Goal: Task Accomplishment & Management: Manage account settings

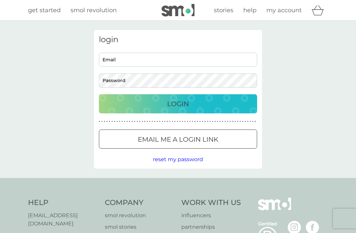
click at [223, 65] on input "Email" at bounding box center [178, 60] width 158 height 14
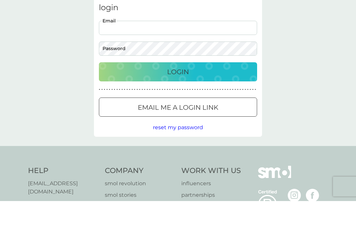
click at [228, 134] on div "Email me a login link" at bounding box center [177, 139] width 157 height 11
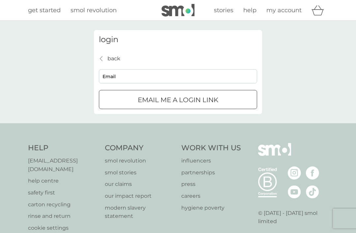
click at [218, 99] on p "Email me a login link" at bounding box center [178, 100] width 80 height 11
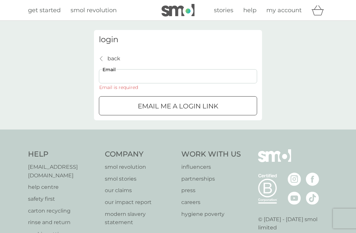
click at [228, 77] on input "Email" at bounding box center [178, 76] width 158 height 14
type input "clairefcs@yahoo.co.uk"
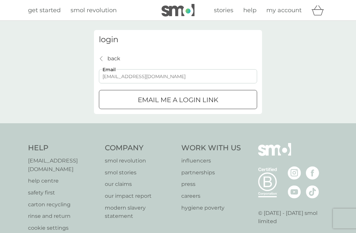
click at [233, 101] on div "Email me a login link" at bounding box center [177, 100] width 157 height 11
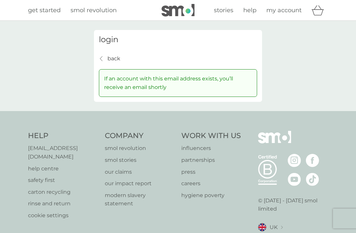
click at [113, 56] on p "back" at bounding box center [113, 58] width 13 height 9
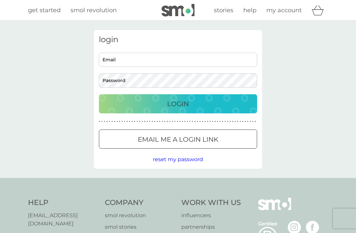
click at [203, 62] on input "Email" at bounding box center [178, 60] width 158 height 14
type input "clairefcs@yahoo.co.uk"
click at [217, 102] on div "Login" at bounding box center [177, 103] width 145 height 11
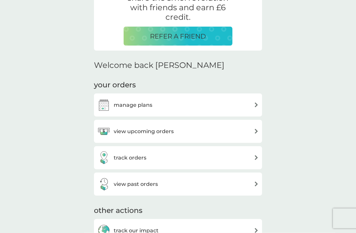
scroll to position [144, 0]
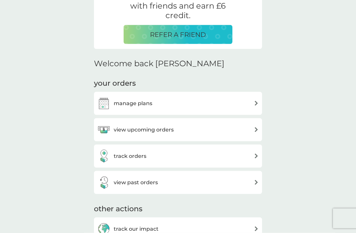
click at [250, 106] on div "manage plans" at bounding box center [177, 103] width 161 height 13
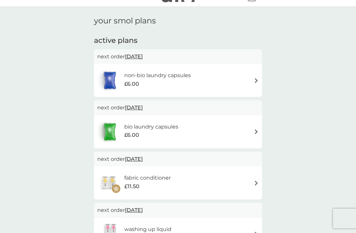
scroll to position [14, 0]
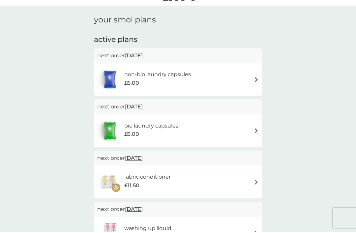
click at [191, 89] on div "non-bio laundry capsules £6.00" at bounding box center [147, 80] width 100 height 23
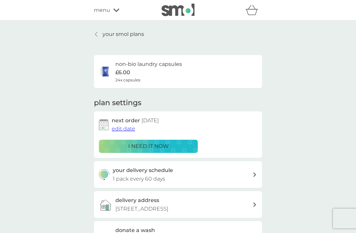
click at [201, 78] on div "non-bio laundry capsules £6.00 24x capsules" at bounding box center [178, 71] width 158 height 23
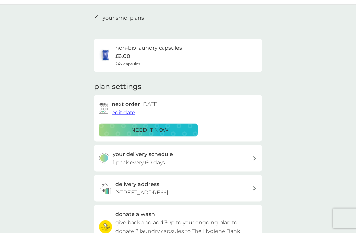
click at [130, 115] on button "edit date" at bounding box center [123, 112] width 23 height 9
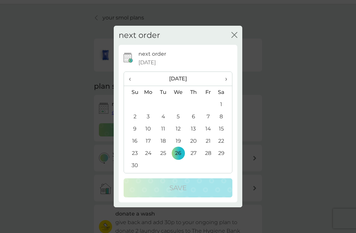
click at [228, 86] on th "›" at bounding box center [223, 79] width 16 height 14
click at [182, 147] on td "18" at bounding box center [178, 141] width 15 height 12
click at [178, 147] on td "18" at bounding box center [178, 141] width 15 height 12
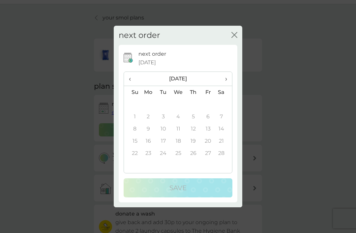
click at [180, 147] on td "18" at bounding box center [178, 141] width 15 height 12
click at [134, 86] on span "‹" at bounding box center [132, 79] width 7 height 14
click at [133, 86] on span "‹" at bounding box center [132, 79] width 7 height 14
click at [235, 38] on icon "close" at bounding box center [234, 35] width 6 height 6
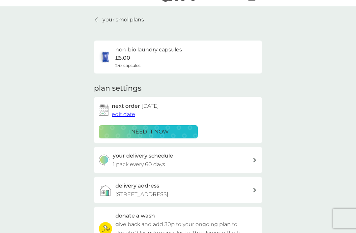
scroll to position [0, 0]
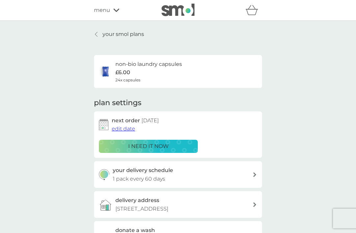
click at [131, 130] on span "edit date" at bounding box center [123, 128] width 23 height 6
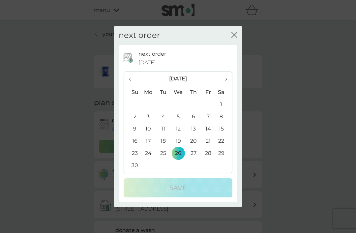
click at [228, 81] on th "›" at bounding box center [223, 79] width 16 height 14
click at [229, 81] on th "›" at bounding box center [223, 79] width 16 height 14
click at [229, 83] on th "›" at bounding box center [223, 79] width 16 height 14
click at [194, 119] on td "5" at bounding box center [193, 116] width 15 height 12
click at [135, 82] on span "‹" at bounding box center [132, 79] width 7 height 14
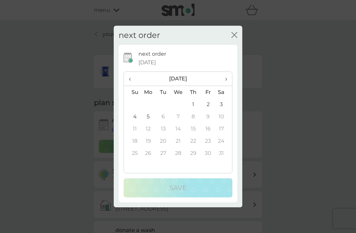
click at [152, 118] on td "5" at bounding box center [148, 116] width 15 height 12
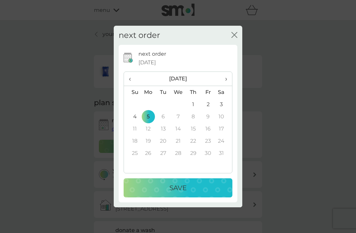
click at [192, 189] on div "Save" at bounding box center [178, 187] width 96 height 11
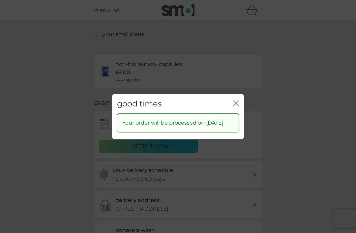
click at [237, 100] on icon "close" at bounding box center [237, 102] width 3 height 5
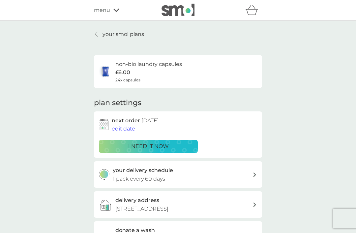
click at [100, 35] on link "your smol plans" at bounding box center [119, 34] width 50 height 9
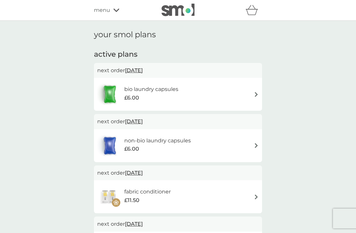
click at [164, 98] on div "£6.00" at bounding box center [151, 98] width 54 height 9
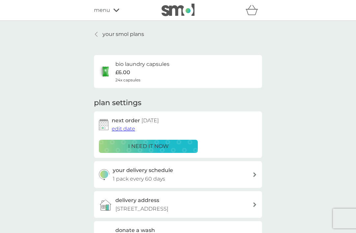
click at [131, 128] on span "edit date" at bounding box center [123, 128] width 23 height 6
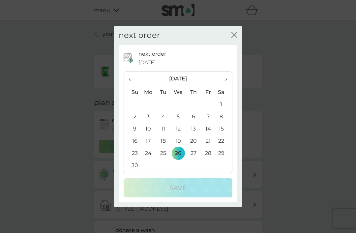
click at [227, 84] on th "›" at bounding box center [223, 79] width 16 height 14
click at [227, 84] on span "›" at bounding box center [223, 79] width 7 height 14
click at [151, 118] on td "5" at bounding box center [148, 116] width 15 height 12
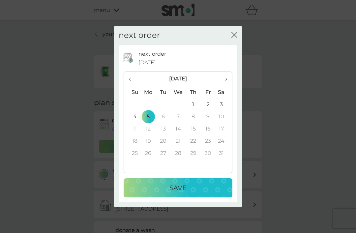
click at [191, 189] on div "Save" at bounding box center [178, 187] width 96 height 11
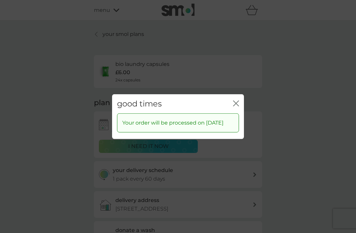
click at [236, 102] on icon "close" at bounding box center [236, 103] width 6 height 6
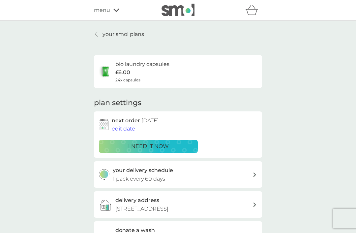
click at [106, 33] on p "your smol plans" at bounding box center [123, 34] width 42 height 9
